Goal: Find specific page/section: Find specific page/section

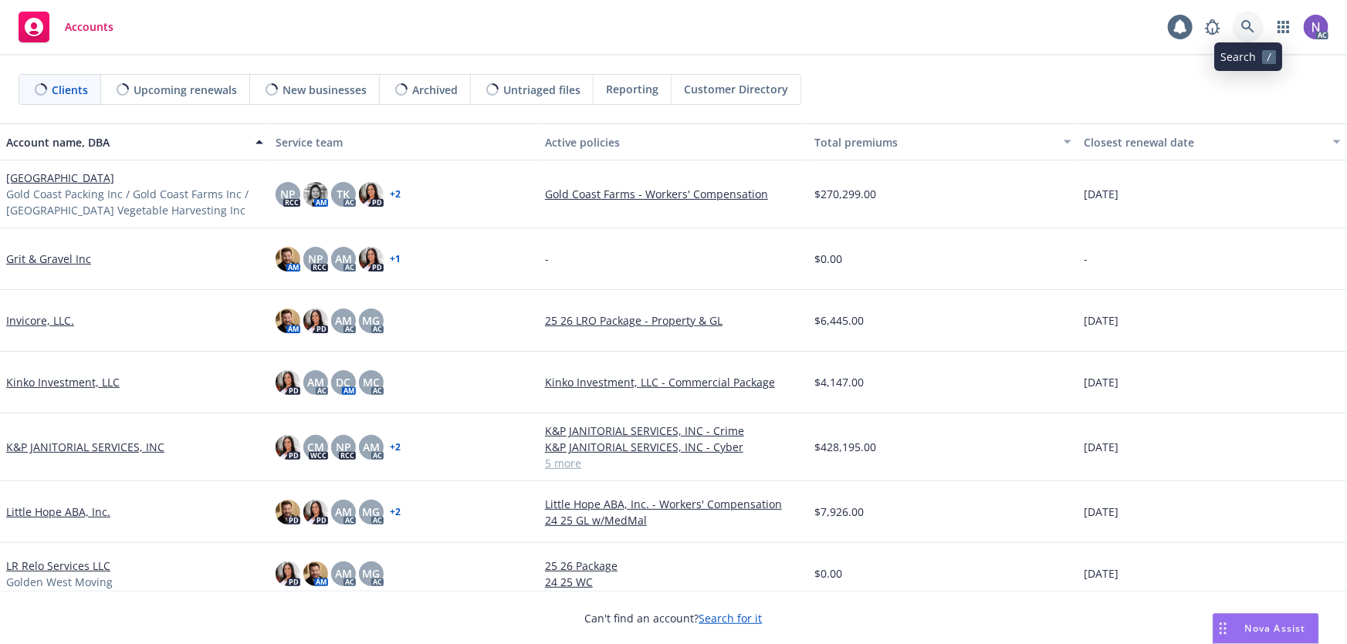
click at [1250, 25] on icon at bounding box center [1248, 27] width 14 height 14
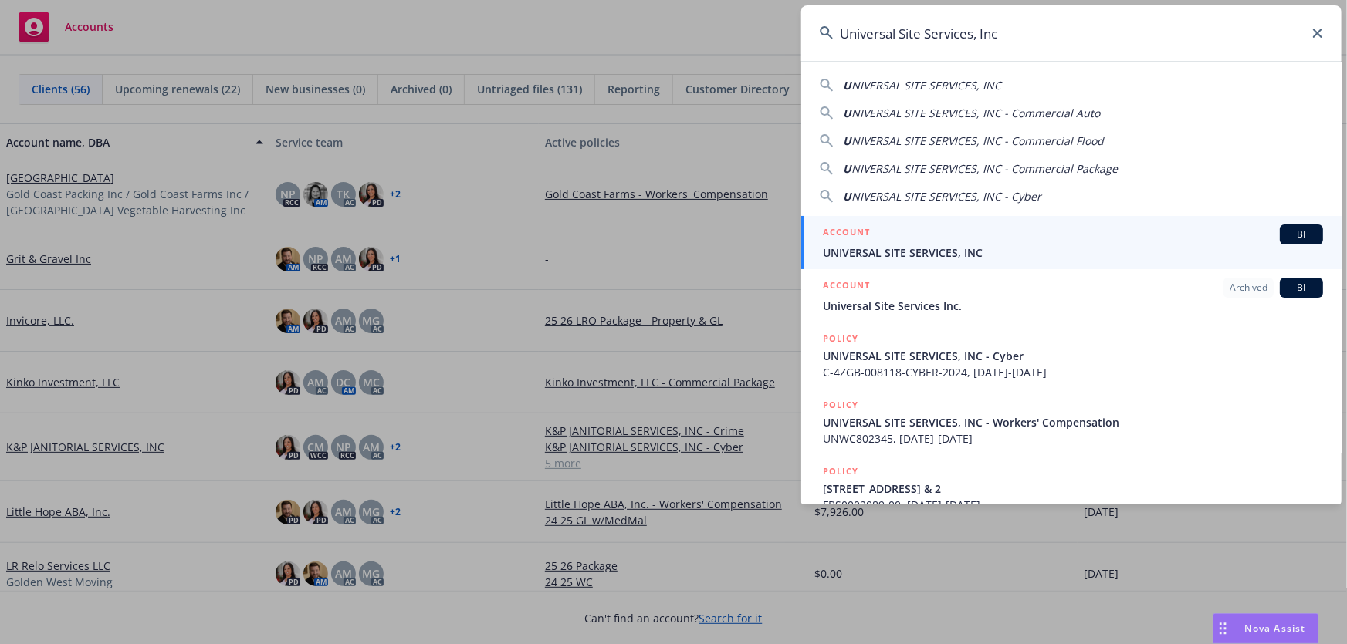
type input "Universal Site Services, Inc"
click at [954, 239] on div "ACCOUNT BI" at bounding box center [1073, 235] width 500 height 20
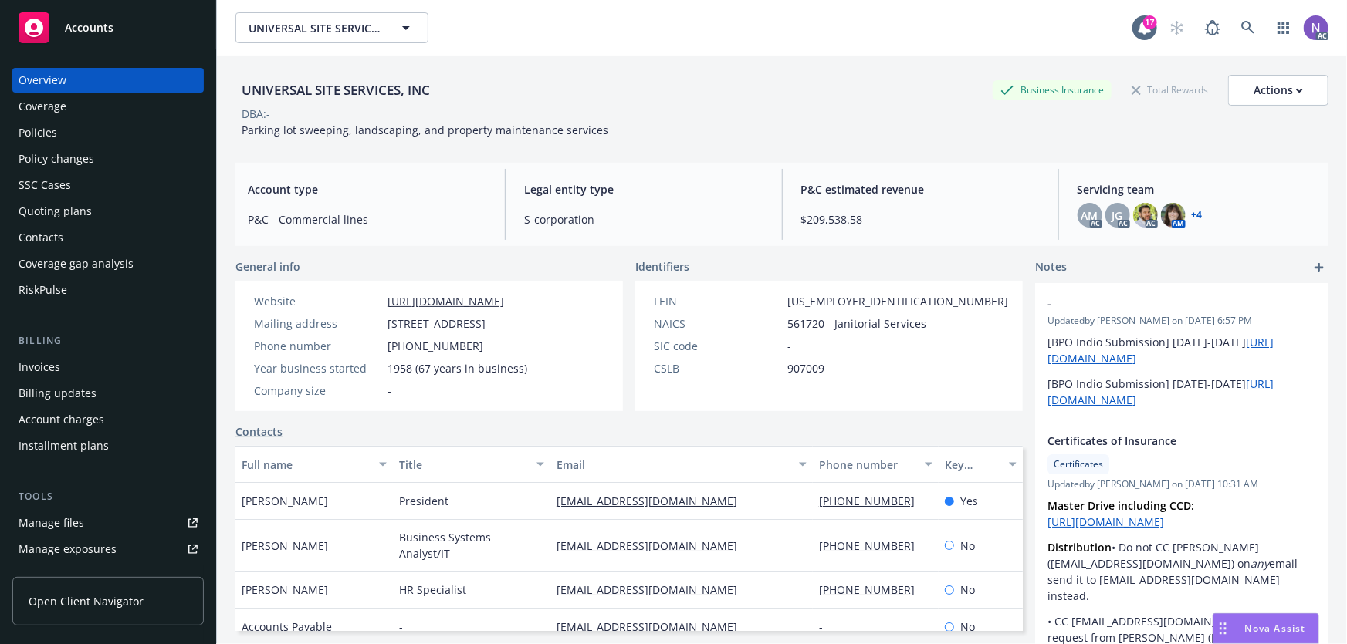
click at [120, 219] on div "Quoting plans" at bounding box center [108, 211] width 179 height 25
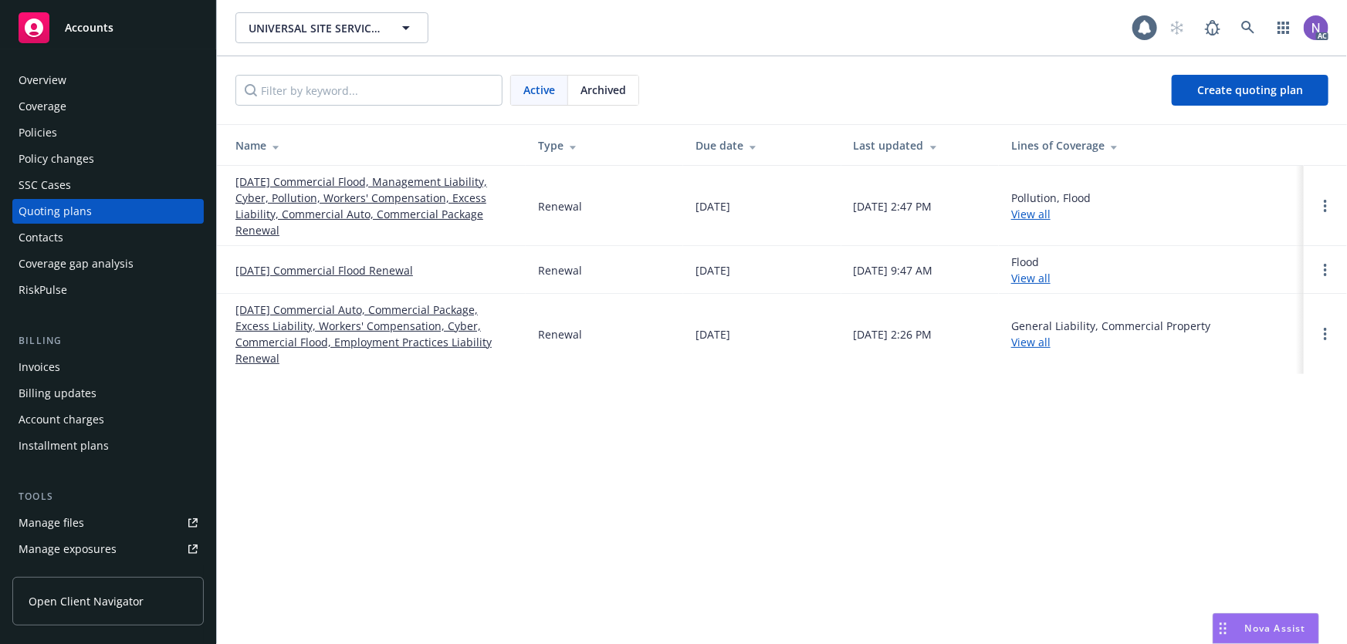
click at [315, 201] on link "[DATE] Commercial Flood, Management Liability, Cyber, Pollution, Workers' Compe…" at bounding box center [374, 206] width 278 height 65
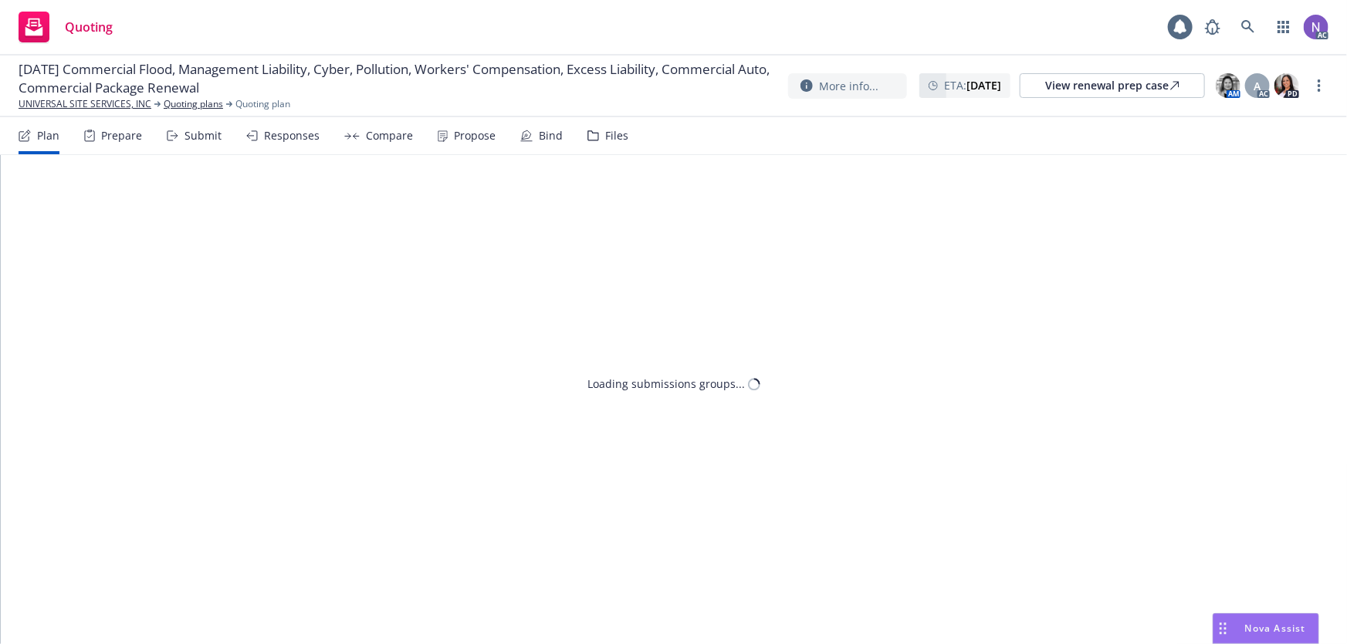
click at [130, 153] on div "Prepare" at bounding box center [113, 135] width 58 height 37
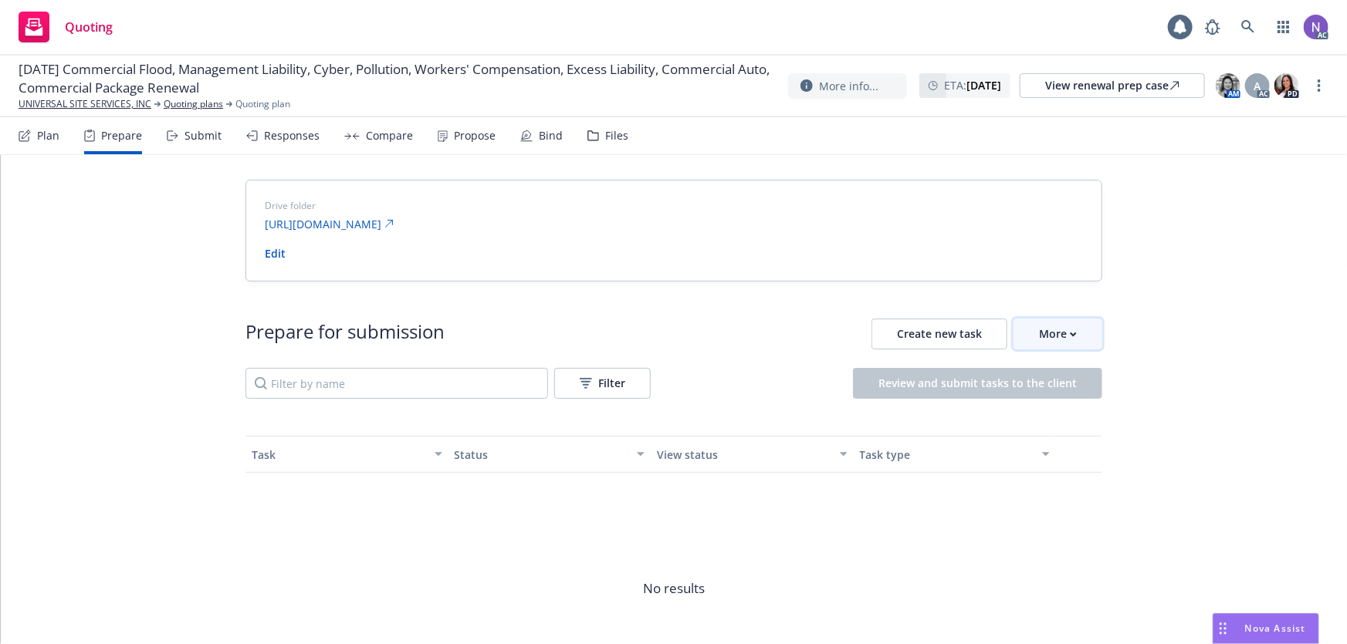
click at [1044, 342] on div "More" at bounding box center [1058, 334] width 38 height 29
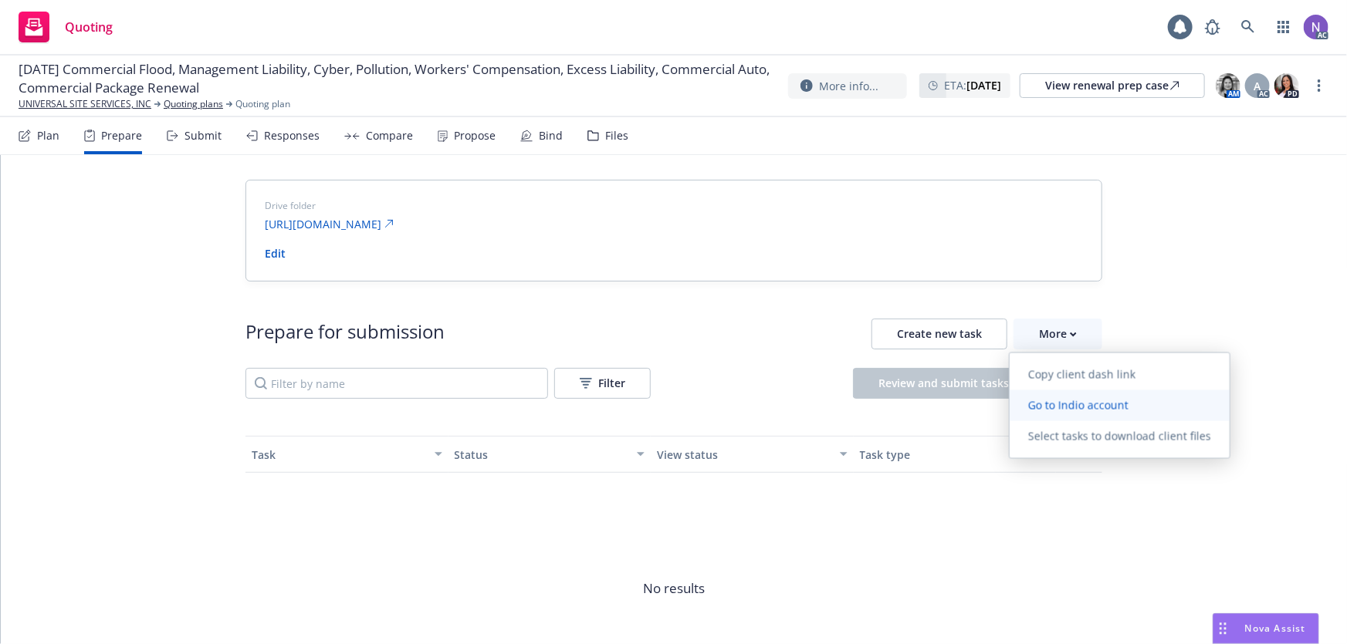
click at [1082, 405] on span "Go to Indio account" at bounding box center [1078, 405] width 137 height 15
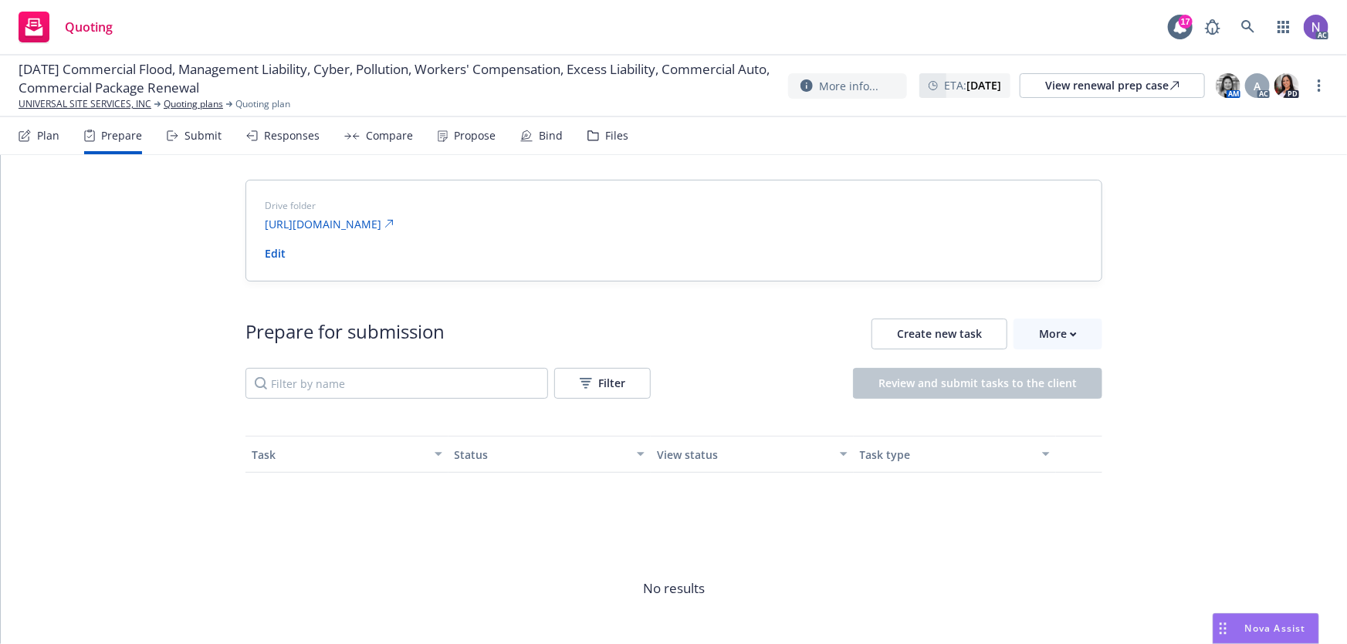
drag, startPoint x: 122, startPoint y: 103, endPoint x: 173, endPoint y: 85, distance: 53.9
click at [595, 135] on div "Files" at bounding box center [607, 135] width 41 height 37
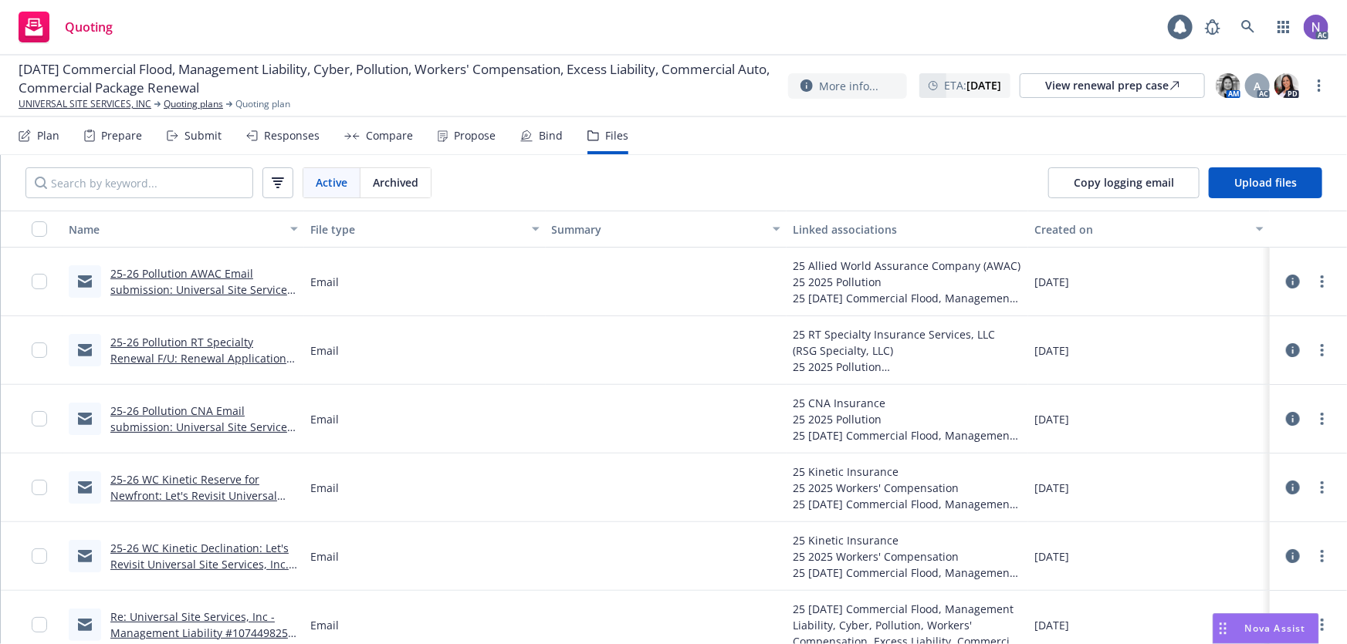
scroll to position [280, 0]
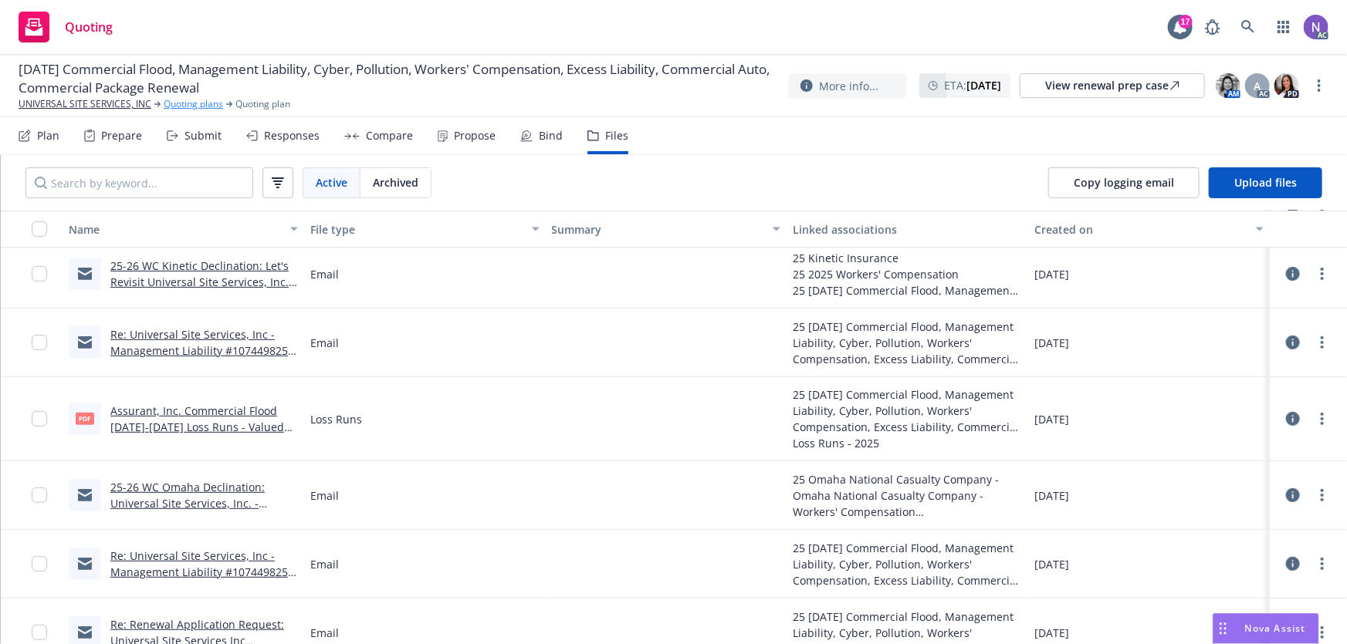
click at [184, 105] on link "Quoting plans" at bounding box center [193, 104] width 59 height 14
